Goal: Task Accomplishment & Management: Manage account settings

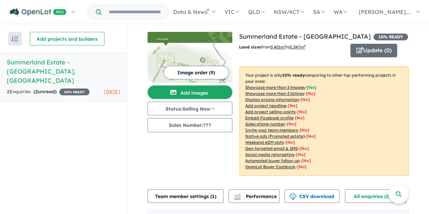
click at [27, 88] on div "2 Enquir ies ( 2 unread) 10 % READY" at bounding box center [48, 92] width 83 height 8
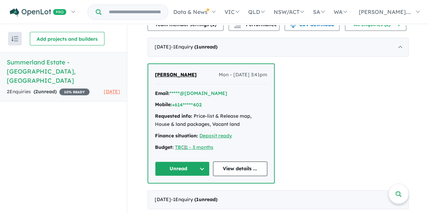
scroll to position [1, 0]
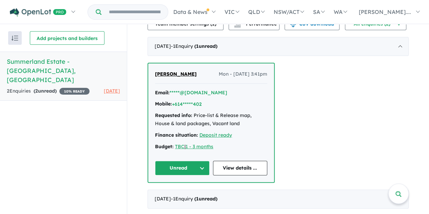
click at [186, 168] on button "Unread" at bounding box center [182, 168] width 55 height 15
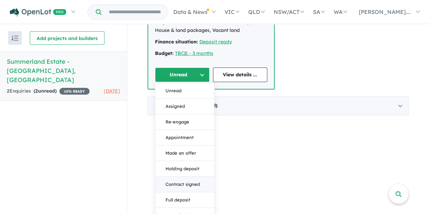
scroll to position [274, 0]
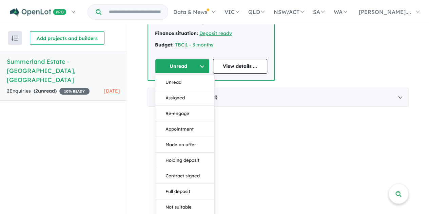
drag, startPoint x: 232, startPoint y: 116, endPoint x: 218, endPoint y: 93, distance: 27.2
click at [232, 116] on div "View all projects in your account Summerland Estate - Rainbow Flat 10 % READY L…" at bounding box center [278, 119] width 302 height 190
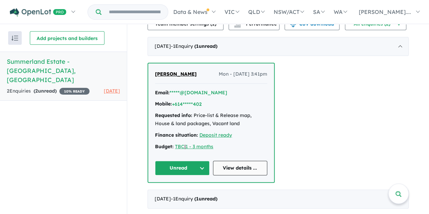
click at [236, 167] on link "View details ..." at bounding box center [240, 168] width 55 height 15
click at [244, 167] on link "View details ..." at bounding box center [240, 168] width 55 height 15
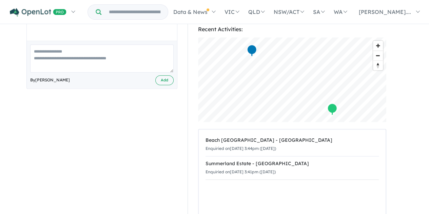
scroll to position [272, 0]
